Goal: Task Accomplishment & Management: Manage account settings

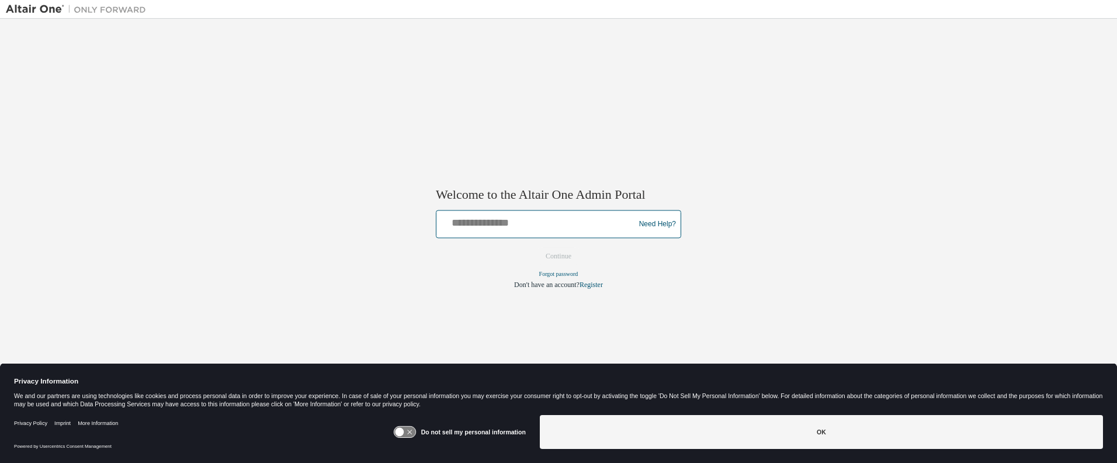
click at [486, 227] on input "text" at bounding box center [537, 221] width 192 height 17
type input "**********"
click at [568, 259] on button "Continue" at bounding box center [558, 257] width 50 height 18
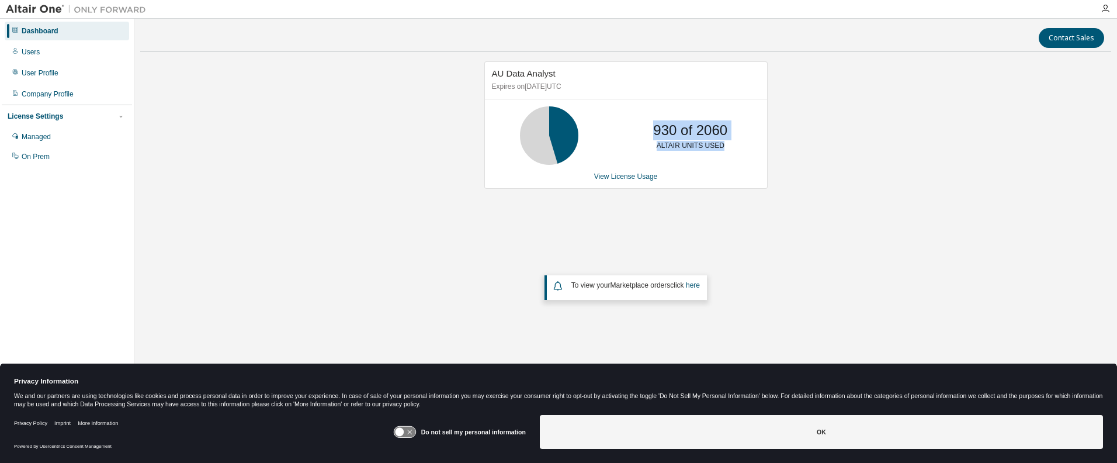
drag, startPoint x: 647, startPoint y: 127, endPoint x: 720, endPoint y: 147, distance: 75.7
click at [720, 147] on div "930 of 2060 ALTAIR UNITS USED" at bounding box center [690, 135] width 93 height 58
copy div "930 of 2060 ALTAIR UNITS USED"
